Goal: Find specific page/section: Find specific page/section

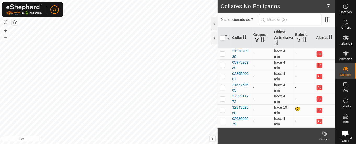
click at [216, 22] on div at bounding box center [214, 23] width 6 height 13
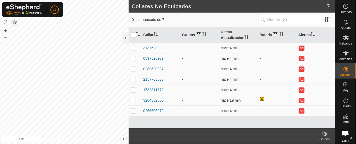
click at [134, 98] on p-checkbox at bounding box center [133, 100] width 5 height 4
checkbox input "true"
click at [183, 96] on td "-" at bounding box center [199, 100] width 39 height 10
click at [152, 98] on div "3284352550" at bounding box center [153, 99] width 20 height 5
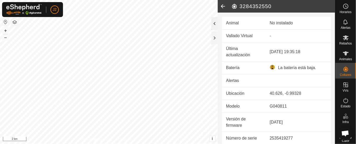
click at [214, 22] on div at bounding box center [214, 23] width 6 height 13
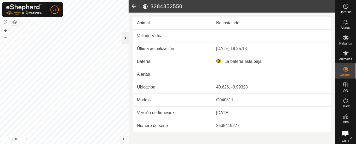
click at [123, 36] on div at bounding box center [125, 38] width 6 height 13
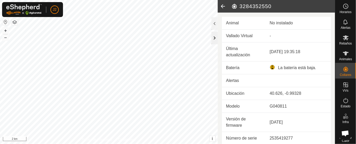
click at [212, 37] on div at bounding box center [214, 38] width 6 height 13
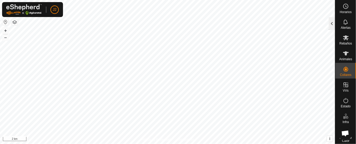
click at [331, 22] on div at bounding box center [331, 23] width 6 height 13
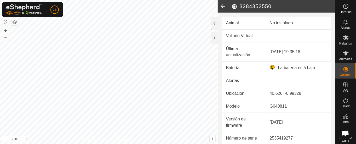
click at [223, 6] on icon at bounding box center [222, 6] width 10 height 13
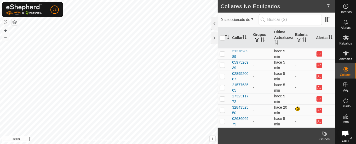
click at [225, 143] on html "J2 Horarios Alertas Rebaños Animales Collares VVs Estado Infra Mapa de Calor Ay…" at bounding box center [178, 72] width 356 height 144
click at [263, 143] on html "J2 Horarios Alertas Rebaños Animales Collares VVs Estado Infra Mapa de Calor Ay…" at bounding box center [178, 72] width 356 height 144
click at [154, 143] on html "J2 Horarios Alertas Rebaños Animales Collares VVs Estado Infra Mapa de Calor Ay…" at bounding box center [178, 72] width 356 height 144
click at [150, 143] on html "J2 Horarios Alertas Rebaños Animales Collares VVs Estado Infra Mapa de Calor Ay…" at bounding box center [178, 72] width 356 height 144
click at [4, 143] on html "J2 Horarios Alertas Rebaños Animales Collares VVs Estado Infra Mapa de Calor Ay…" at bounding box center [178, 72] width 356 height 144
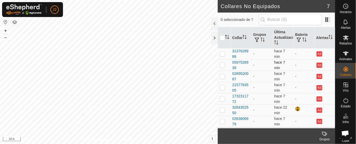
click at [278, 59] on td "hace 7 min" at bounding box center [282, 64] width 21 height 11
click at [259, 91] on td "-" at bounding box center [261, 87] width 21 height 11
click at [238, 106] on div "3284352550" at bounding box center [240, 109] width 17 height 11
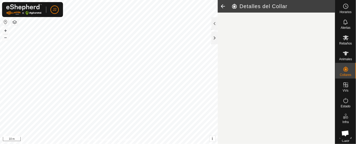
click at [238, 106] on article "Detalles del Collar" at bounding box center [275, 72] width 117 height 144
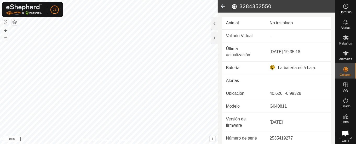
click at [253, 100] on td "Modelo" at bounding box center [244, 106] width 44 height 13
click at [223, 5] on icon at bounding box center [222, 6] width 10 height 13
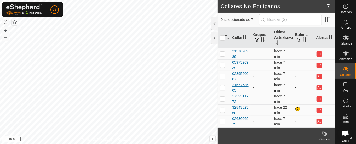
click at [247, 83] on div "2157763505" at bounding box center [240, 87] width 17 height 11
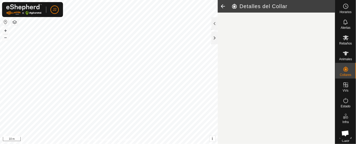
click at [247, 83] on article "Detalles del Collar" at bounding box center [275, 72] width 117 height 144
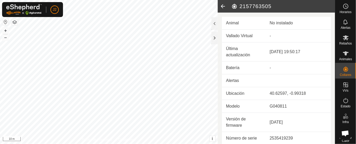
click at [225, 5] on icon at bounding box center [222, 6] width 10 height 13
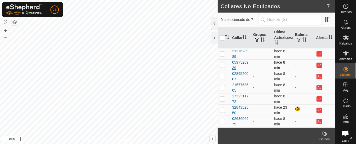
click at [239, 61] on div "0597526939" at bounding box center [240, 65] width 17 height 11
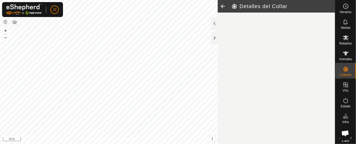
click at [239, 61] on article "Detalles del Collar" at bounding box center [275, 72] width 117 height 144
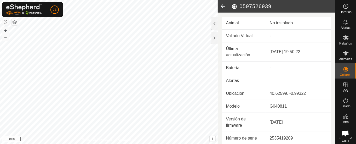
click at [222, 7] on icon at bounding box center [222, 6] width 10 height 13
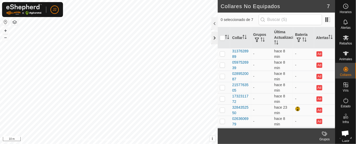
click at [213, 38] on div at bounding box center [214, 38] width 6 height 13
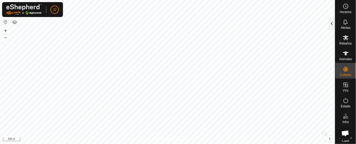
click at [333, 22] on div at bounding box center [331, 23] width 6 height 13
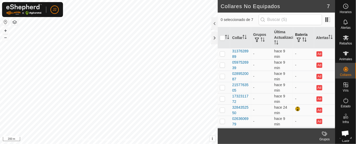
click at [300, 34] on th "Batería" at bounding box center [303, 37] width 21 height 21
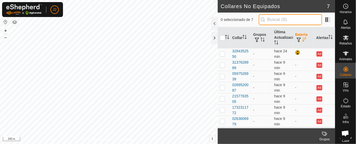
click at [274, 20] on input "text" at bounding box center [289, 19] width 63 height 11
click at [274, 22] on input "text" at bounding box center [289, 19] width 63 height 11
click at [223, 64] on p-checkbox at bounding box center [222, 65] width 5 height 4
checkbox input "true"
click at [235, 62] on div "3137628989" at bounding box center [240, 65] width 17 height 11
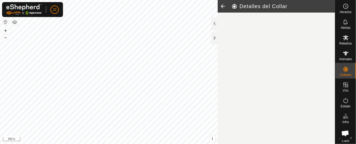
click at [235, 62] on article "Detalles del Collar" at bounding box center [275, 72] width 117 height 144
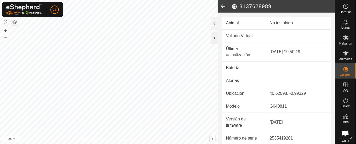
click at [214, 37] on div at bounding box center [214, 38] width 6 height 13
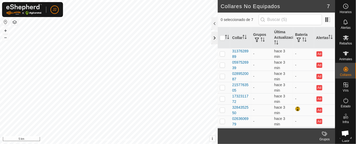
click at [215, 38] on div at bounding box center [214, 38] width 6 height 13
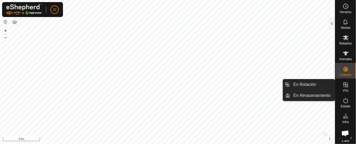
click at [342, 84] on icon at bounding box center [345, 84] width 6 height 6
click at [308, 84] on link "En Rotación" at bounding box center [312, 84] width 45 height 10
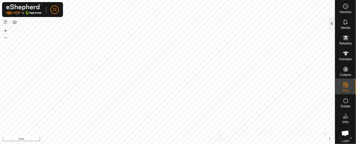
click at [330, 23] on div at bounding box center [331, 23] width 6 height 13
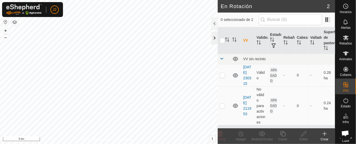
click at [215, 35] on div at bounding box center [214, 38] width 6 height 13
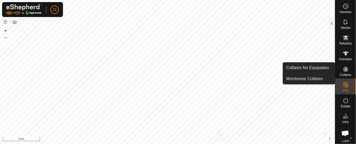
click at [343, 69] on icon at bounding box center [345, 69] width 5 height 5
click at [314, 67] on link "Collares No Equipados" at bounding box center [309, 67] width 52 height 10
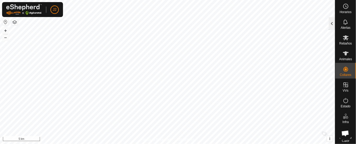
click at [330, 22] on div at bounding box center [331, 23] width 6 height 13
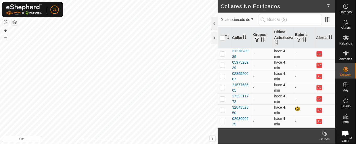
click at [214, 21] on div at bounding box center [214, 23] width 6 height 13
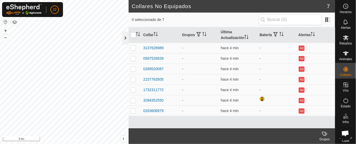
click at [125, 36] on div at bounding box center [125, 38] width 6 height 13
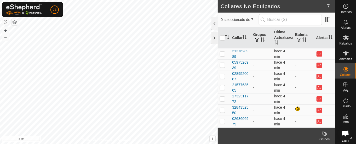
click at [213, 38] on div at bounding box center [214, 38] width 6 height 13
